Goal: Information Seeking & Learning: Learn about a topic

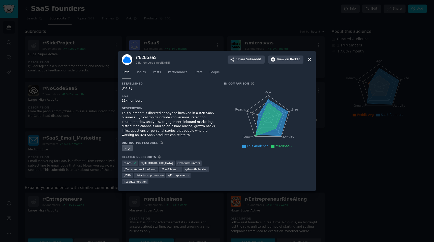
click at [310, 62] on icon at bounding box center [309, 59] width 5 height 5
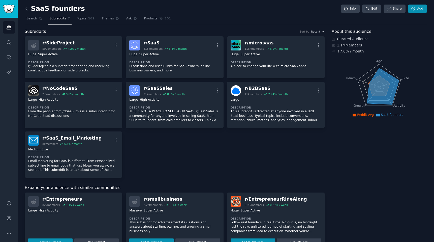
click at [411, 9] on icon at bounding box center [413, 9] width 5 height 5
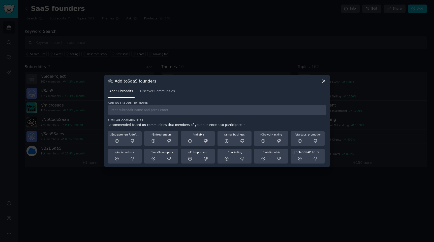
click at [323, 83] on icon at bounding box center [323, 80] width 5 height 5
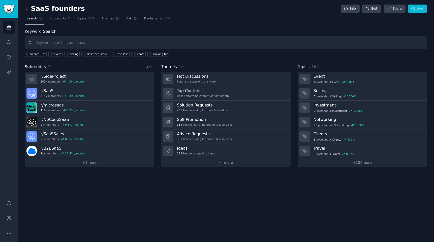
click at [9, 12] on img "Sidebar" at bounding box center [9, 9] width 12 height 9
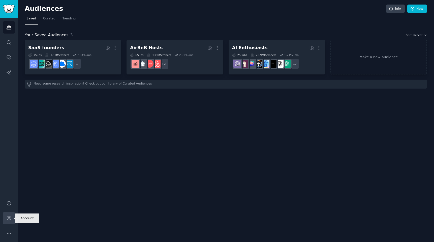
click at [11, 219] on icon "Sidebar" at bounding box center [8, 217] width 5 height 5
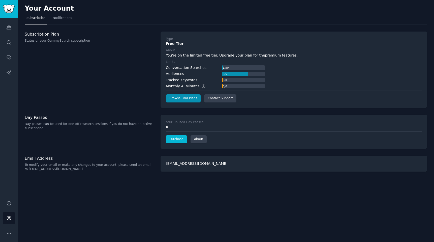
click at [177, 138] on link "Purchase" at bounding box center [176, 139] width 21 height 8
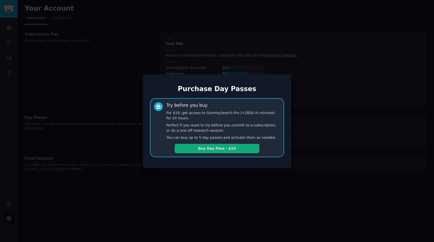
click at [213, 150] on button "Buy Day Pass - $10" at bounding box center [217, 148] width 85 height 9
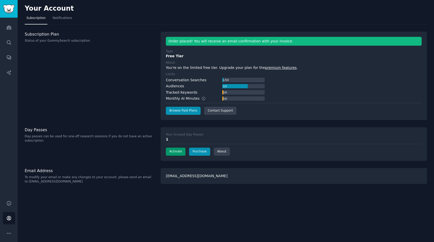
click at [172, 150] on button "Activate" at bounding box center [176, 151] width 20 height 8
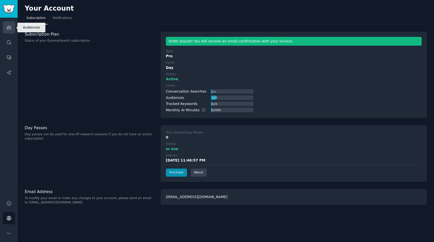
click at [10, 28] on icon "Sidebar" at bounding box center [9, 28] width 5 height 4
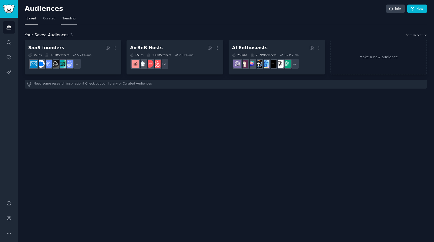
click at [67, 19] on span "Trending" at bounding box center [68, 18] width 13 height 5
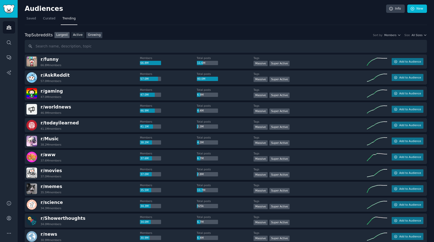
click at [95, 37] on link "Growing" at bounding box center [94, 35] width 16 height 6
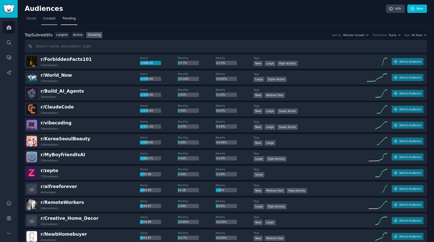
click at [50, 19] on span "Curated" at bounding box center [49, 18] width 12 height 5
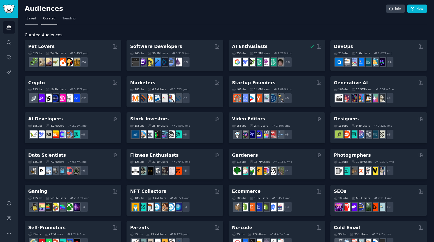
click at [28, 20] on span "Saved" at bounding box center [31, 18] width 10 height 5
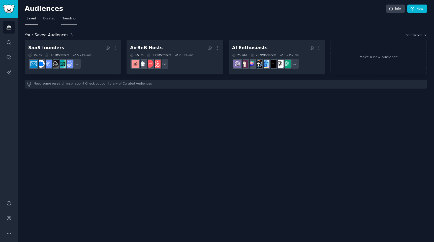
click at [70, 20] on span "Trending" at bounding box center [68, 18] width 13 height 5
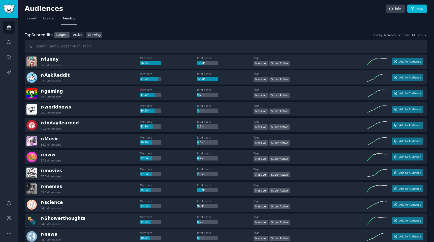
click at [93, 37] on link "Growing" at bounding box center [94, 35] width 16 height 6
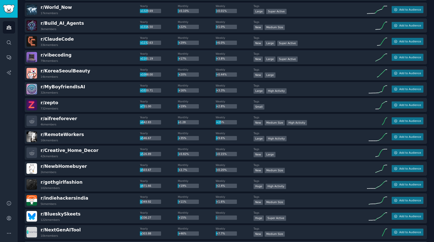
scroll to position [70, 0]
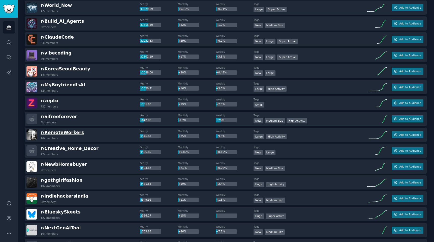
click at [60, 131] on span "r/ RemoteWorkers" at bounding box center [62, 132] width 43 height 5
click at [89, 137] on div "r/ RemoteWorkers 16k members" at bounding box center [82, 134] width 113 height 11
click at [50, 132] on span "r/ RemoteWorkers" at bounding box center [62, 132] width 43 height 5
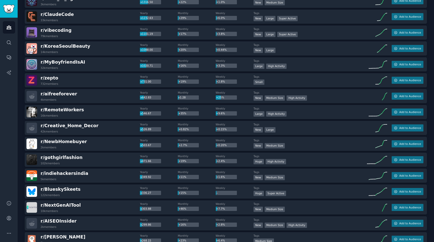
scroll to position [0, 0]
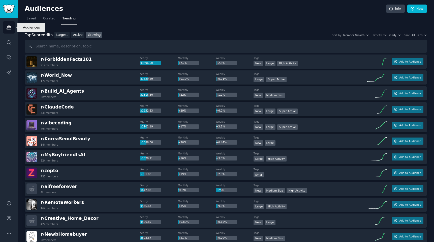
click at [10, 28] on icon "Sidebar" at bounding box center [9, 28] width 5 height 4
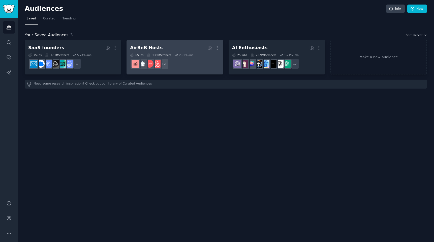
click at [188, 47] on h2 "AirBnB Hosts More" at bounding box center [174, 47] width 89 height 9
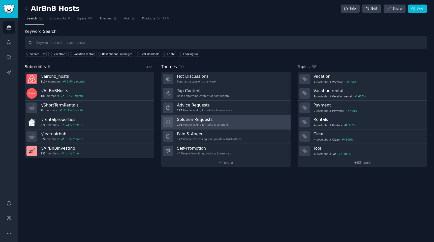
click at [200, 121] on h3 "Solution Requests" at bounding box center [202, 119] width 51 height 5
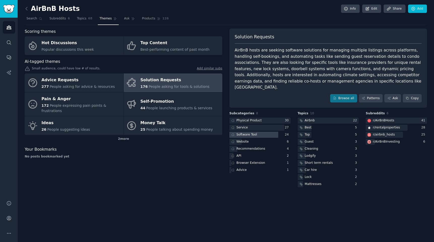
click at [248, 132] on div "Software Tool" at bounding box center [246, 134] width 21 height 5
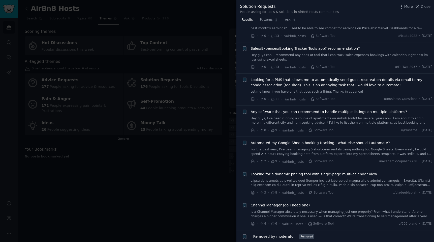
scroll to position [172, 0]
click at [304, 110] on span "Any software that you can recommend to handle multiple listings on multiple pla…" at bounding box center [329, 112] width 157 height 5
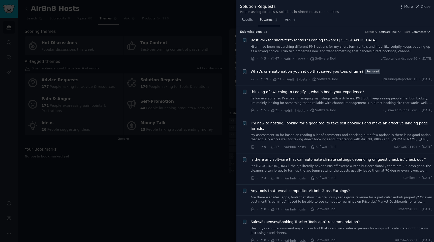
click at [270, 19] on span "Patterns" at bounding box center [266, 20] width 13 height 5
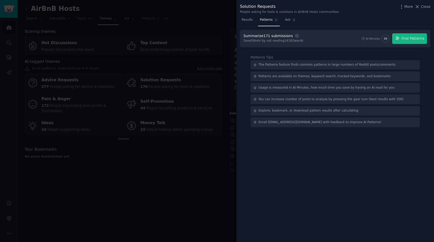
click at [410, 41] on button "Find Patterns" at bounding box center [409, 38] width 35 height 11
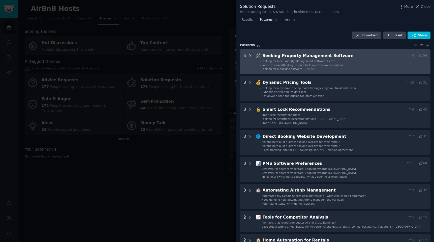
click at [250, 56] on icon at bounding box center [250, 55] width 5 height 5
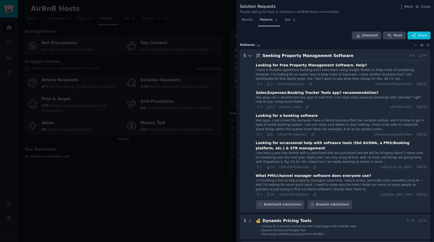
scroll to position [23, 0]
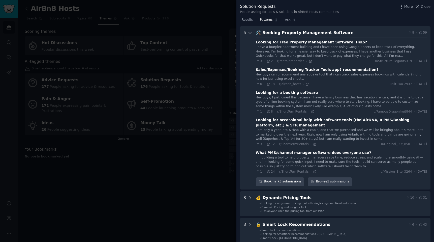
click at [250, 33] on icon at bounding box center [250, 32] width 5 height 5
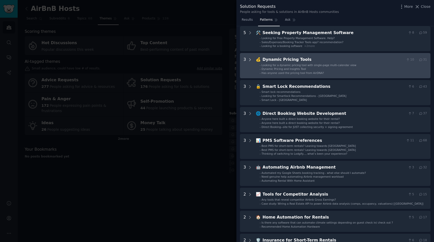
click at [250, 59] on icon at bounding box center [250, 59] width 5 height 5
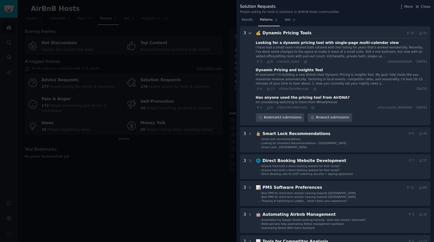
scroll to position [50, 0]
click at [250, 34] on icon at bounding box center [250, 33] width 5 height 5
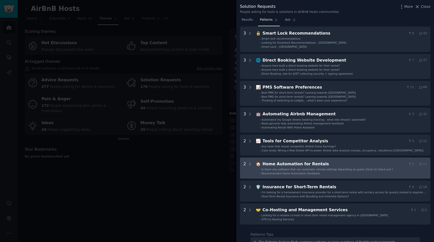
scroll to position [0, 0]
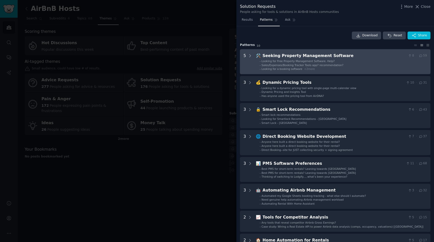
click at [319, 58] on div "🛠️ Seeking Property Management Software 8 · 59 - Looking for Free Property Mana…" at bounding box center [341, 62] width 171 height 18
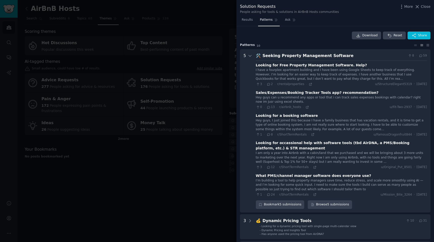
click at [75, 34] on div at bounding box center [217, 121] width 434 height 242
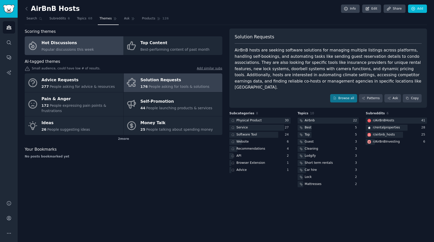
click at [59, 44] on div "Hot Discussions" at bounding box center [68, 43] width 52 height 8
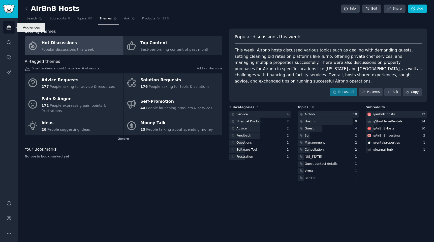
click at [8, 28] on icon "Sidebar" at bounding box center [9, 28] width 5 height 4
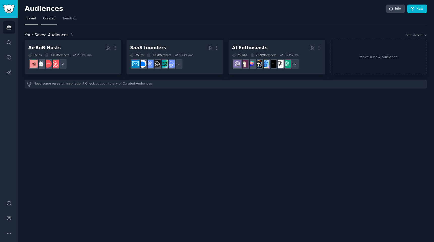
click at [47, 20] on span "Curated" at bounding box center [49, 18] width 12 height 5
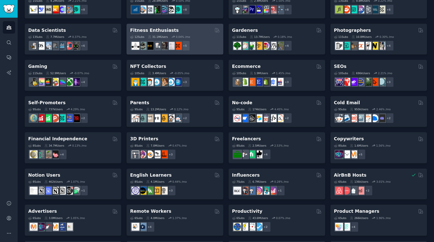
scroll to position [160, 0]
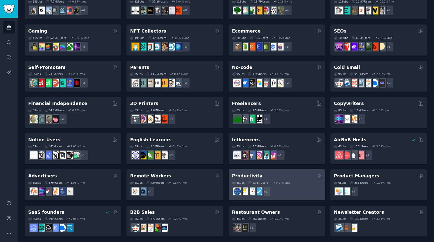
click at [270, 173] on div "Productivity" at bounding box center [276, 176] width 89 height 6
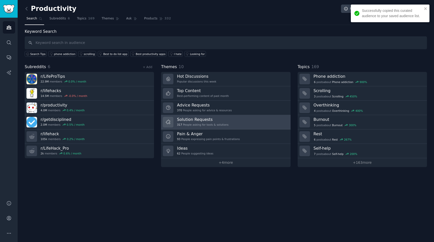
click at [197, 123] on div "317 People asking for tools & solutions" at bounding box center [202, 125] width 51 height 4
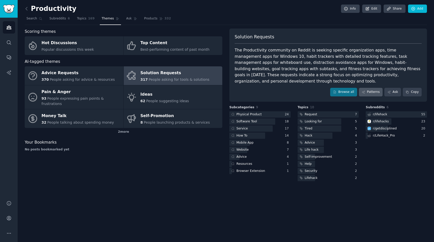
click at [366, 88] on link "Patterns" at bounding box center [371, 92] width 24 height 9
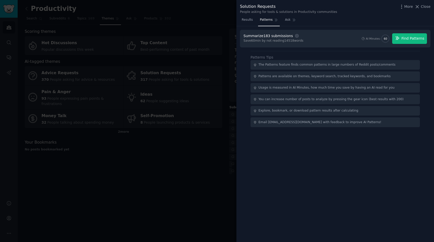
click at [406, 38] on span "Find Patterns" at bounding box center [412, 38] width 23 height 5
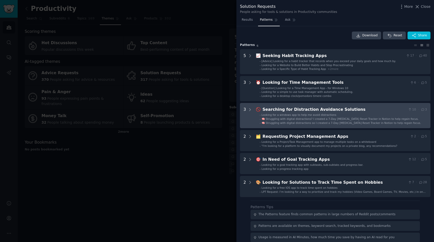
scroll to position [38, 0]
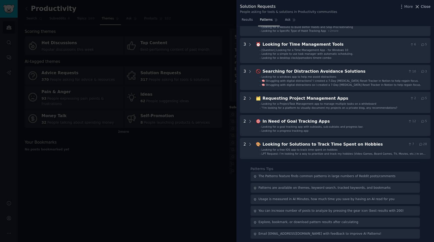
click at [423, 6] on span "Close" at bounding box center [426, 6] width 10 height 5
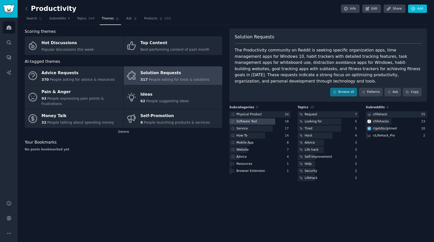
click at [262, 118] on div at bounding box center [252, 121] width 46 height 6
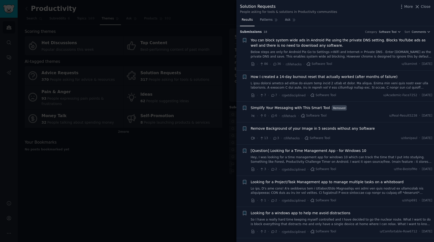
click at [160, 168] on div at bounding box center [217, 121] width 434 height 242
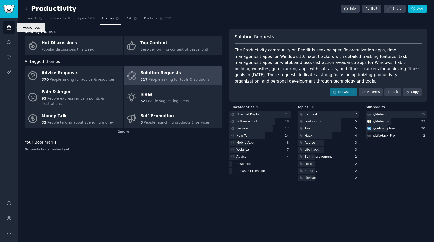
click at [8, 28] on icon "Sidebar" at bounding box center [8, 27] width 5 height 5
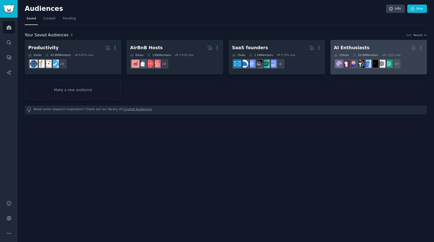
click at [348, 45] on div "AI Enthusiasts" at bounding box center [352, 48] width 36 height 6
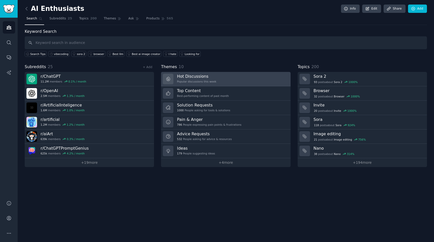
click at [198, 76] on h3 "Hot Discussions" at bounding box center [196, 76] width 39 height 5
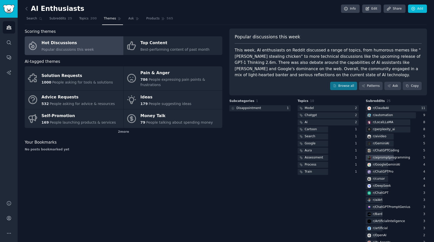
click at [382, 157] on div "r/ aipromptprogramming" at bounding box center [391, 157] width 37 height 5
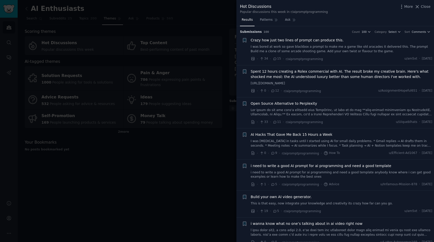
click at [332, 82] on link "[URL][DOMAIN_NAME]" at bounding box center [342, 83] width 182 height 5
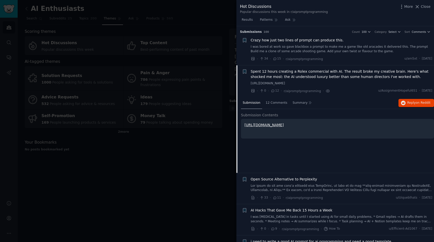
scroll to position [39, 0]
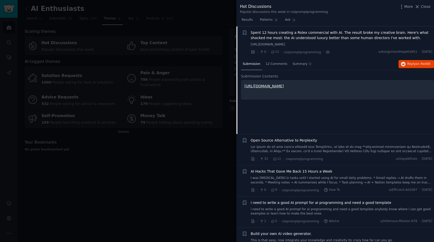
click at [279, 85] on link "[URL][DOMAIN_NAME]" at bounding box center [263, 86] width 39 height 4
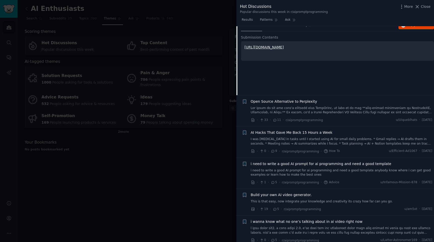
scroll to position [79, 0]
click at [310, 133] on span "AI Hacks That Gave Me Back 15 Hours a Week" at bounding box center [292, 131] width 82 height 5
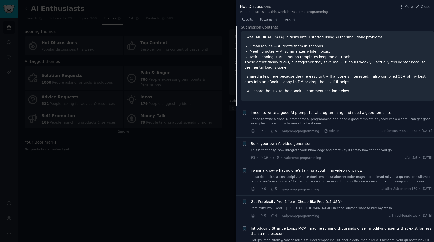
scroll to position [151, 0]
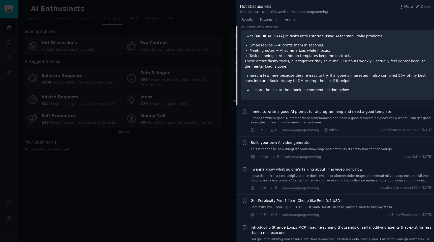
click at [292, 114] on div "i need to write a good AI prompt for ai programming and need a good template i …" at bounding box center [342, 117] width 182 height 16
click at [298, 109] on span "i need to write a good AI prompt for ai programming and need a good template" at bounding box center [321, 111] width 141 height 5
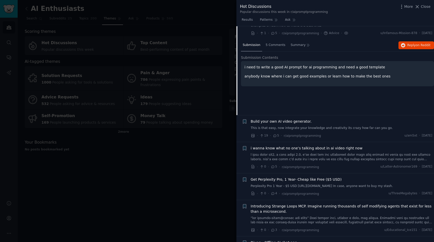
scroll to position [132, 0]
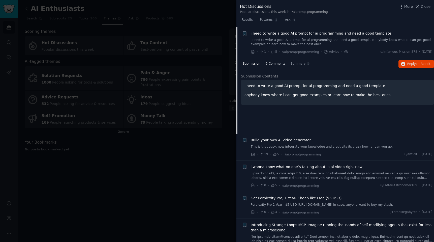
click at [281, 64] on div "5 Comments" at bounding box center [275, 64] width 23 height 12
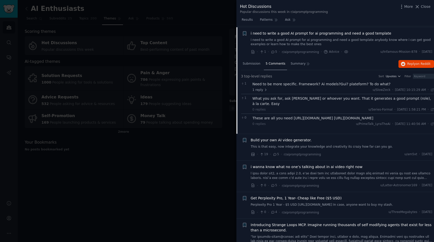
click at [11, 26] on div at bounding box center [217, 121] width 434 height 242
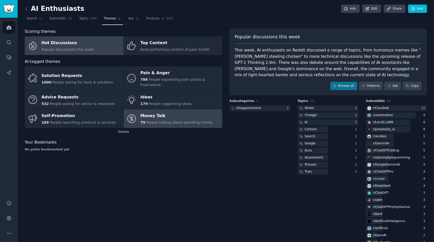
click at [159, 117] on div "Money Talk" at bounding box center [176, 116] width 73 height 8
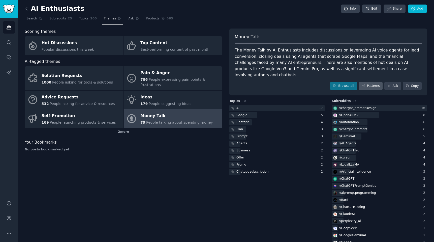
click at [367, 82] on link "Patterns" at bounding box center [371, 86] width 24 height 9
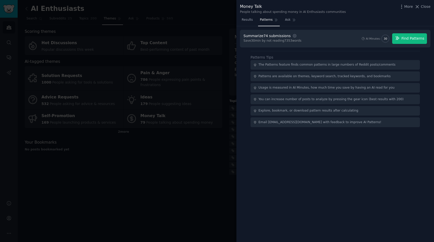
click at [407, 38] on span "Find Patterns" at bounding box center [412, 38] width 23 height 5
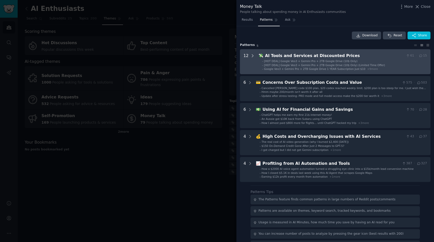
click at [251, 55] on icon at bounding box center [252, 55] width 5 height 5
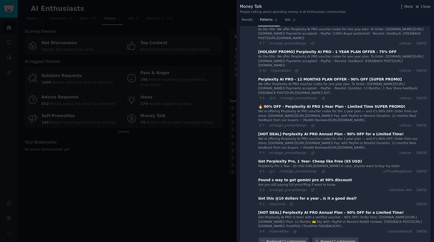
scroll to position [94, 0]
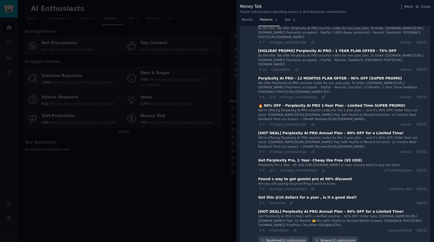
click at [299, 158] on div "Get Perplexity Pro, 1 Year- Cheap like Free ($5 USD)" at bounding box center [310, 160] width 104 height 5
click at [285, 158] on div "Get Perplexity Pro, 1 Year- Cheap like Free ($5 USD)" at bounding box center [310, 160] width 104 height 5
click at [10, 41] on div at bounding box center [217, 121] width 434 height 242
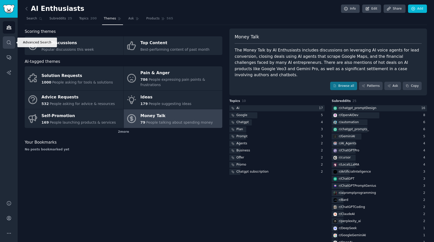
click at [8, 43] on icon "Sidebar" at bounding box center [8, 42] width 5 height 5
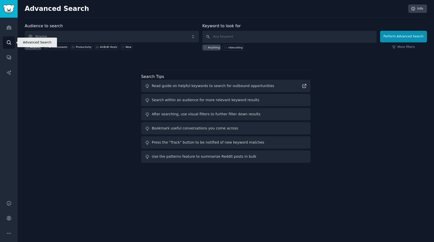
click at [7, 44] on icon "Sidebar" at bounding box center [8, 42] width 5 height 5
click at [57, 38] on span "Anyone" at bounding box center [112, 37] width 174 height 12
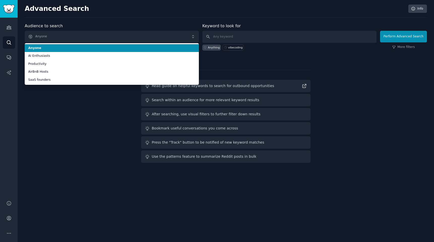
click at [57, 38] on span "Anyone" at bounding box center [112, 37] width 174 height 12
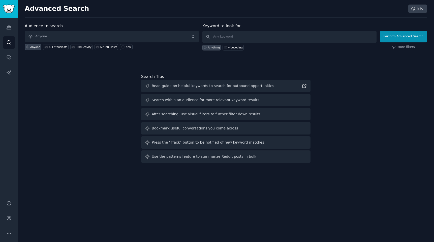
click at [60, 36] on span "Anyone" at bounding box center [112, 37] width 174 height 12
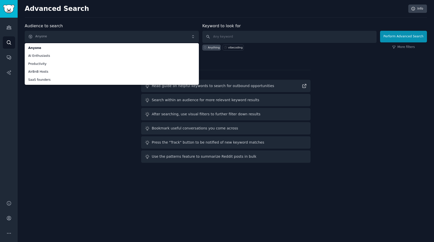
click at [44, 120] on div "Audience to search Anyone Anyone AI Enthusiasts Productivity AirBnB Hosts SaaS …" at bounding box center [226, 94] width 402 height 142
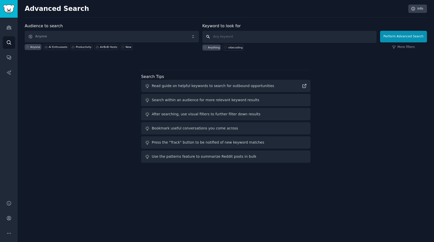
click at [226, 38] on input "text" at bounding box center [289, 37] width 174 height 12
type input "r"
type input "travel hacks"
click at [404, 36] on button "Perform Advanced Search" at bounding box center [403, 37] width 47 height 12
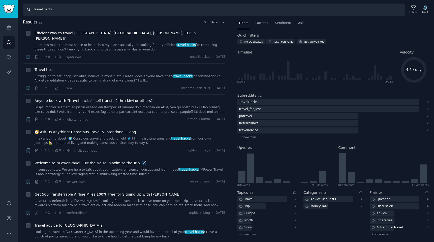
click at [49, 8] on input "travel hacks" at bounding box center [214, 10] width 382 height 12
drag, startPoint x: 67, startPoint y: 9, endPoint x: 5, endPoint y: 10, distance: 62.0
click at [5, 10] on div "Audiences Audiences Search Conversations AI Reports Help Account More Search tr…" at bounding box center [217, 121] width 434 height 242
type input "r/travelhacks"
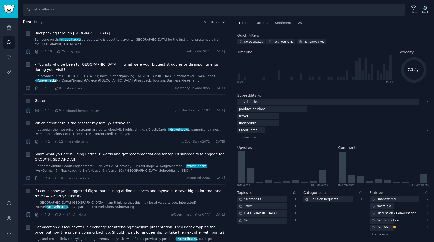
click at [66, 40] on span "r/travelhacks" at bounding box center [69, 40] width 21 height 4
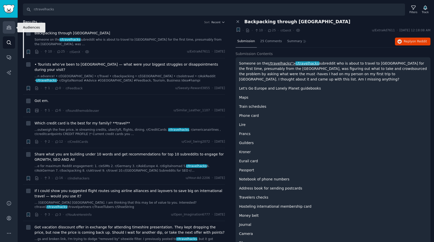
click at [8, 29] on icon "Sidebar" at bounding box center [9, 28] width 5 height 4
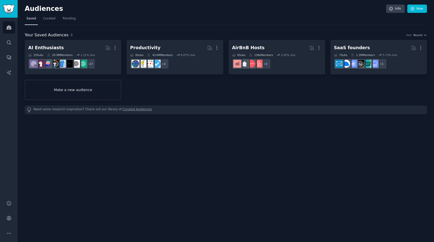
click at [54, 93] on link "Make a new audience" at bounding box center [73, 90] width 97 height 20
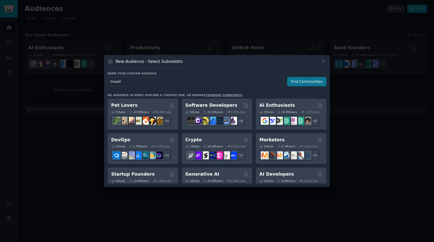
type input "travel"
click at [307, 85] on button "Find Communities" at bounding box center [306, 81] width 39 height 9
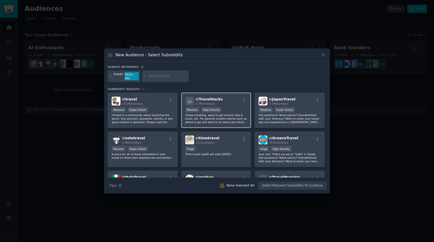
click at [226, 98] on div "r/ TravelHacks 5.7M members" at bounding box center [216, 101] width 62 height 9
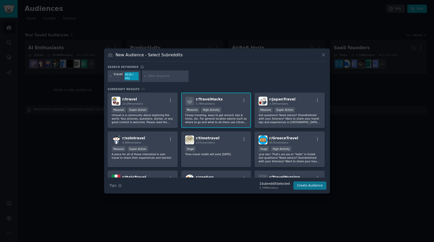
click at [300, 187] on button "Create Audience" at bounding box center [309, 185] width 33 height 9
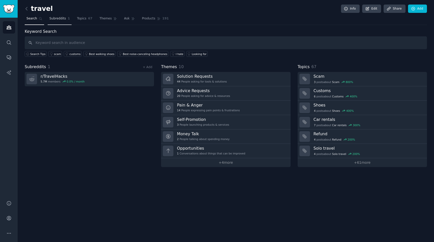
click at [55, 20] on span "Subreddits" at bounding box center [57, 18] width 17 height 5
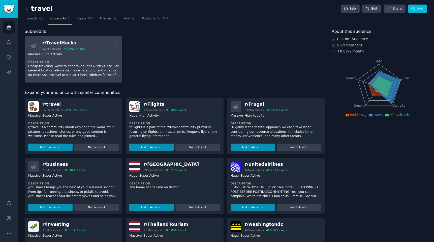
click at [76, 53] on div "Massive High Activity" at bounding box center [73, 54] width 90 height 5
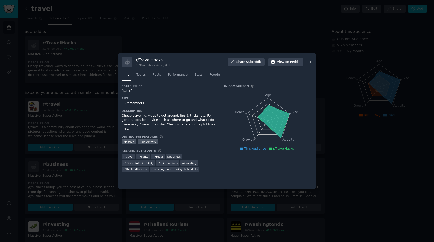
click at [307, 61] on icon at bounding box center [309, 61] width 5 height 5
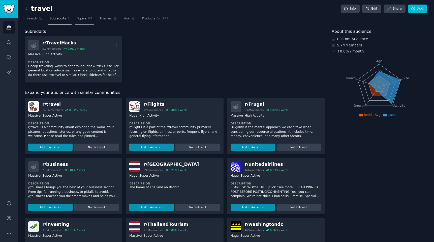
click at [82, 20] on span "Topics" at bounding box center [81, 18] width 9 height 5
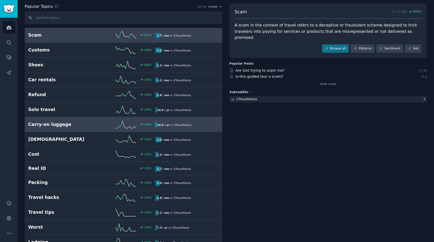
scroll to position [28, 0]
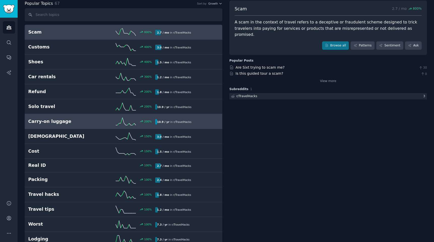
click at [60, 126] on link "Carry-on luggage 200 % 10.9 / yr in r/ TravelHacks" at bounding box center [124, 121] width 198 height 15
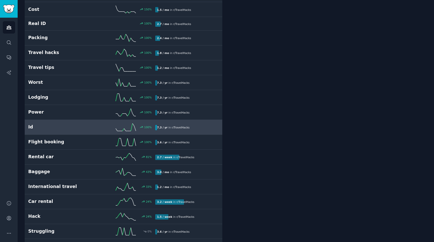
scroll to position [168, 0]
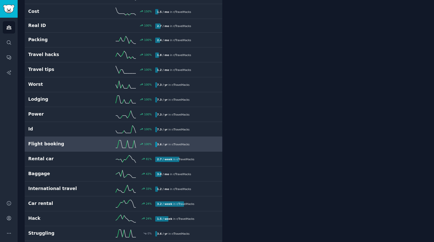
click at [52, 142] on h2 "Flight booking" at bounding box center [60, 144] width 64 height 6
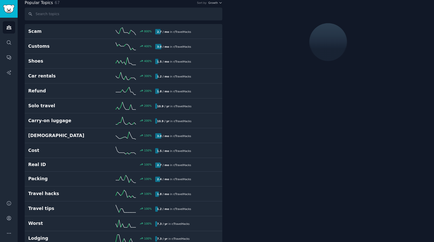
scroll to position [28, 0]
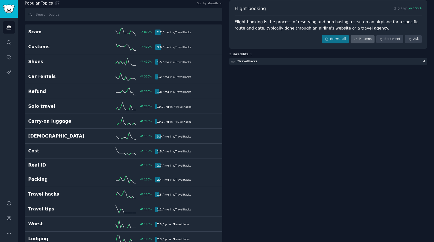
click at [361, 39] on link "Patterns" at bounding box center [363, 39] width 24 height 9
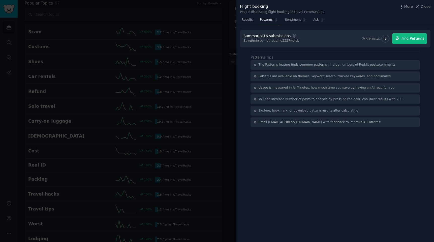
click at [401, 38] on button "Find Patterns" at bounding box center [409, 38] width 35 height 11
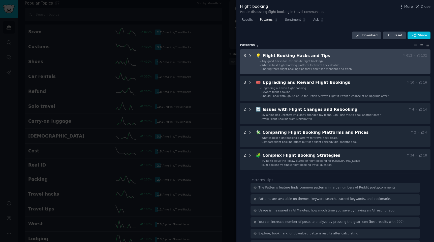
click at [249, 56] on icon at bounding box center [250, 55] width 5 height 5
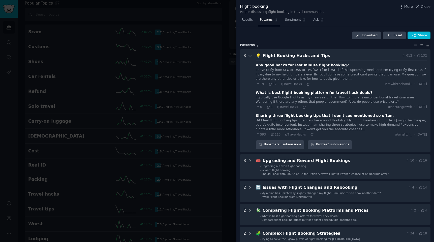
scroll to position [23, 0]
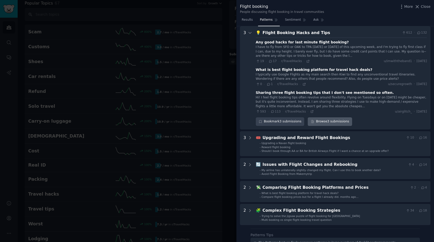
click at [326, 120] on link "Browse 3 submissions" at bounding box center [330, 121] width 44 height 9
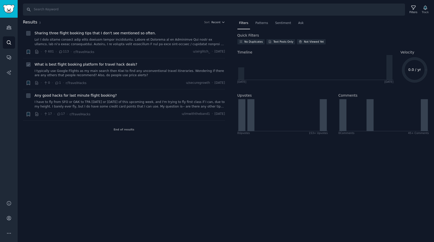
click at [80, 70] on link "I typically use Google Flights as my main search then Kiwi to find any unconven…" at bounding box center [130, 73] width 191 height 9
